Goal: Feedback & Contribution: Contribute content

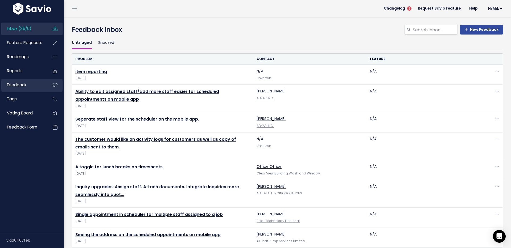
click at [16, 83] on span "Feedback" at bounding box center [16, 85] width 19 height 6
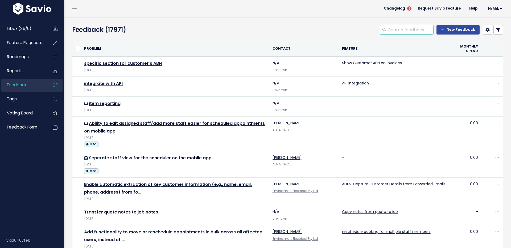
click at [411, 29] on input "search" at bounding box center [409, 30] width 45 height 10
click at [462, 28] on link "New Feedback" at bounding box center [457, 30] width 43 height 10
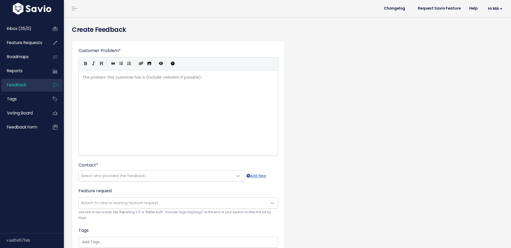
scroll to position [0, 0]
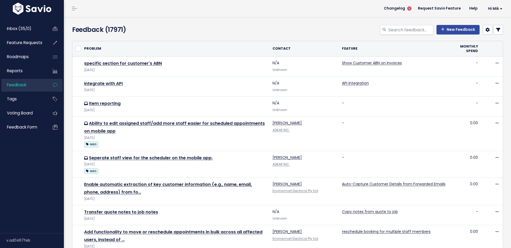
click at [322, 31] on div "New Feedback" at bounding box center [360, 31] width 293 height 12
click at [222, 27] on div "New Feedback" at bounding box center [360, 31] width 293 height 12
drag, startPoint x: 140, startPoint y: 30, endPoint x: 73, endPoint y: 31, distance: 67.0
click at [73, 31] on h4 "Feedback (17971)" at bounding box center [141, 30] width 138 height 10
click at [183, 35] on div "Feedback (17971)" at bounding box center [141, 31] width 146 height 12
